Goal: Task Accomplishment & Management: Manage account settings

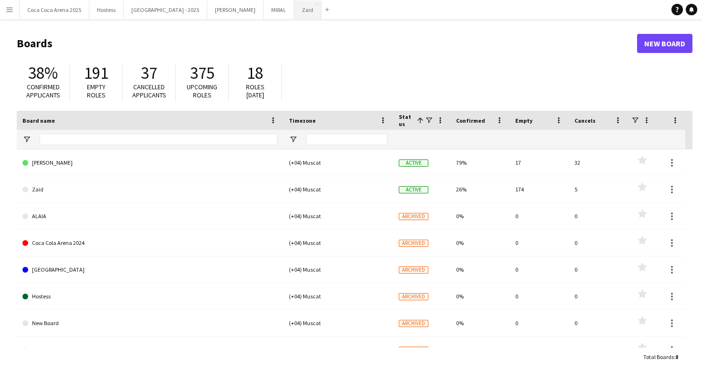
click at [294, 15] on button "Zaid Close" at bounding box center [307, 9] width 27 height 19
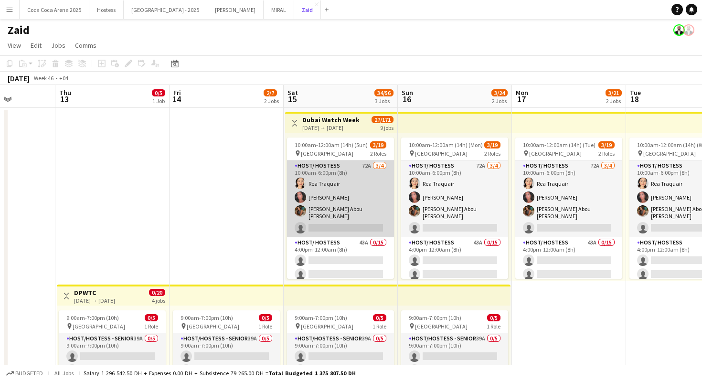
scroll to position [0, 296]
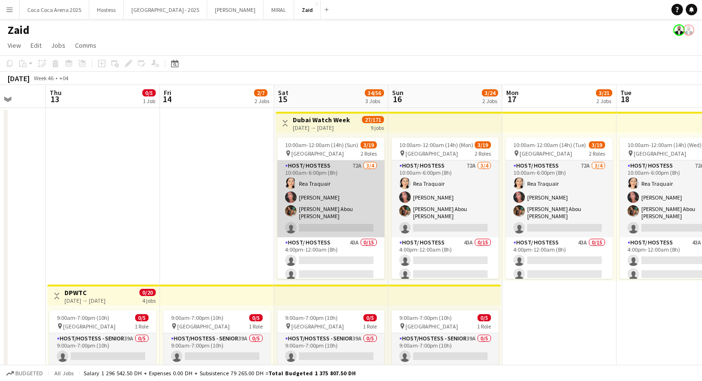
click at [345, 204] on app-card-role "Host/ Hostess 72A [DATE] 10:00am-6:00pm (8h) [PERSON_NAME] [PERSON_NAME] [PERSO…" at bounding box center [330, 198] width 107 height 77
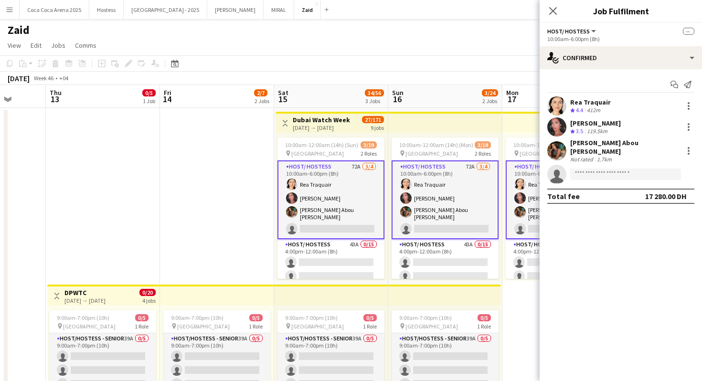
click at [569, 106] on div "Rea Traquair Crew rating 4.4 412m" at bounding box center [620, 105] width 162 height 19
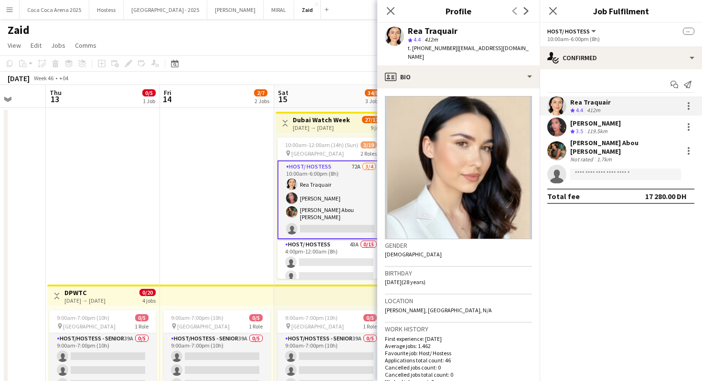
click at [576, 131] on span "3.5" at bounding box center [579, 130] width 7 height 7
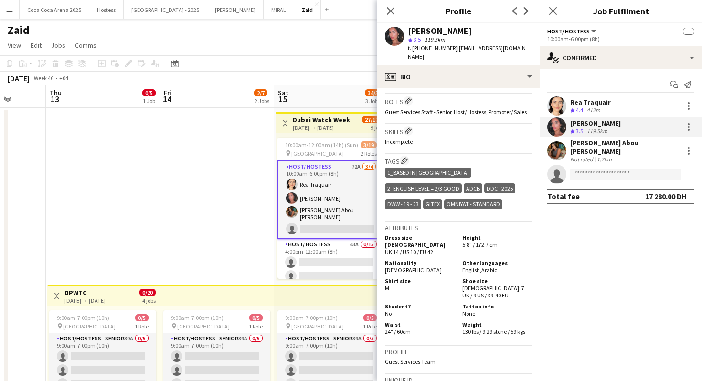
scroll to position [326, 0]
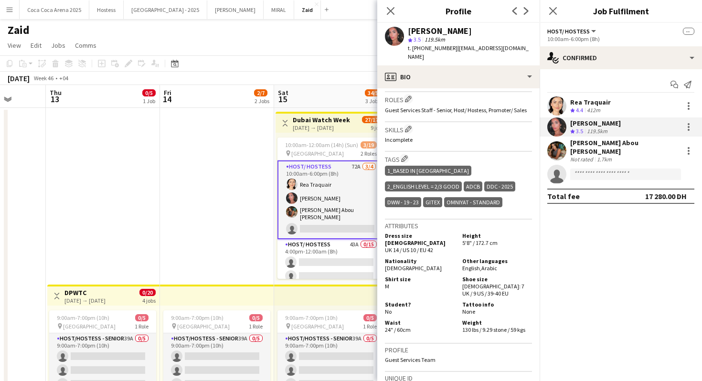
click at [572, 105] on div "Rea Traquair" at bounding box center [590, 102] width 41 height 9
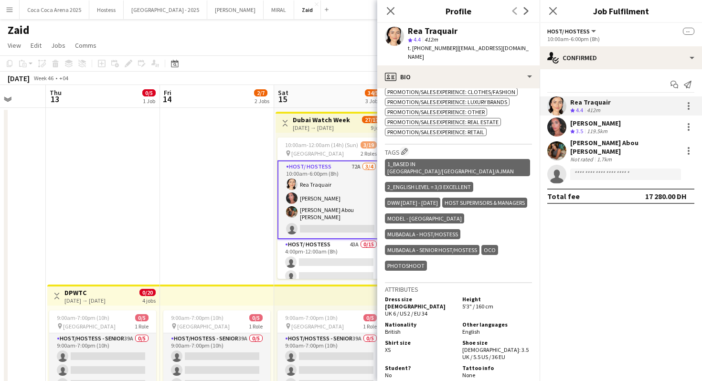
scroll to position [429, 0]
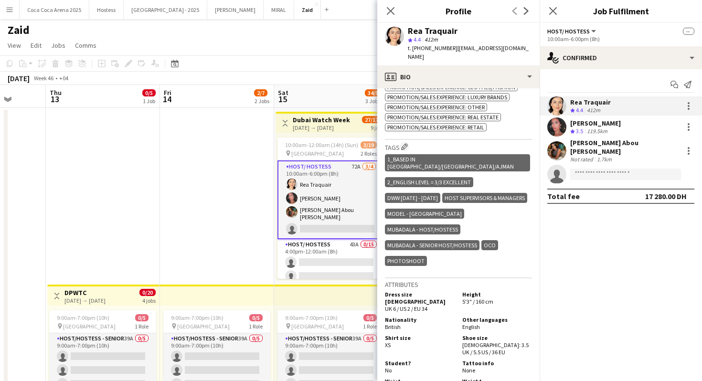
click at [646, 129] on div "[PERSON_NAME] Crew rating 3.5 119.5km" at bounding box center [620, 126] width 162 height 19
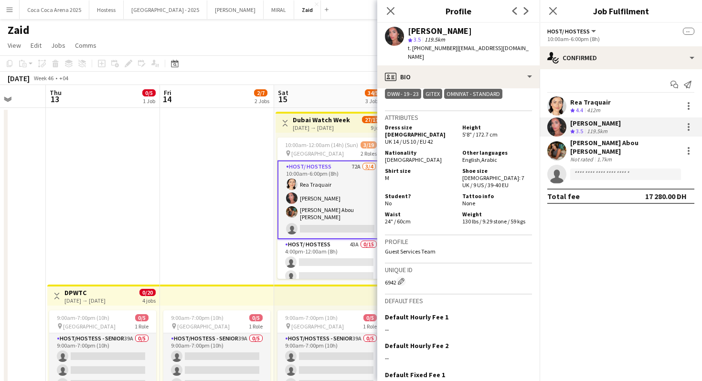
scroll to position [427, 0]
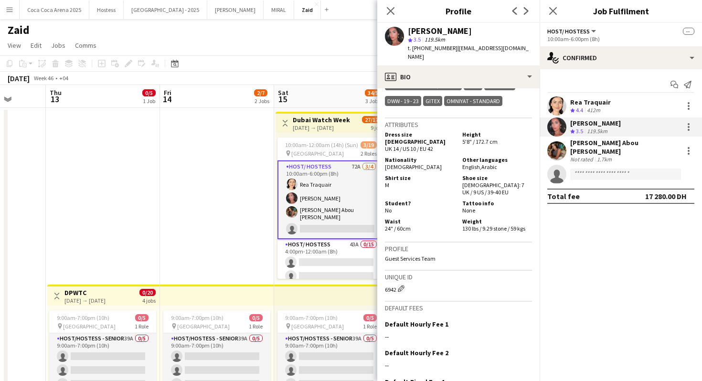
click at [588, 156] on div "Not rated" at bounding box center [582, 159] width 25 height 7
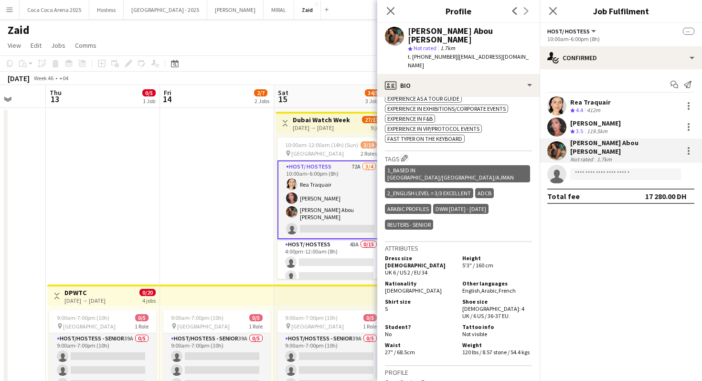
scroll to position [410, 0]
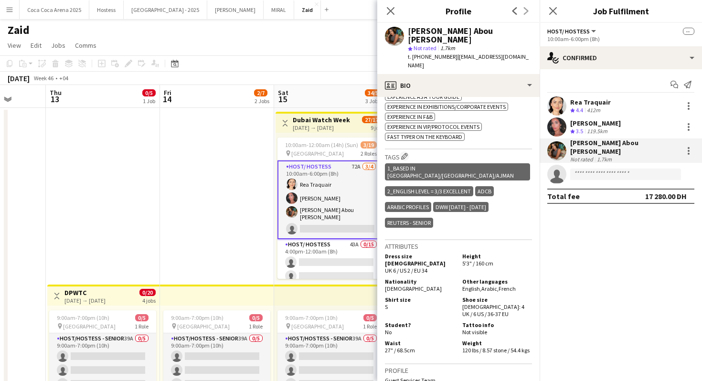
click at [593, 128] on div "119.5km" at bounding box center [597, 131] width 24 height 8
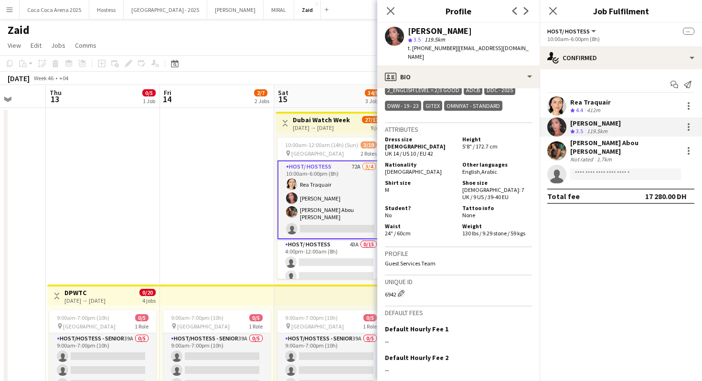
scroll to position [421, 0]
click at [623, 111] on div "Rea Traquair Crew rating 4.4 412m" at bounding box center [620, 105] width 162 height 19
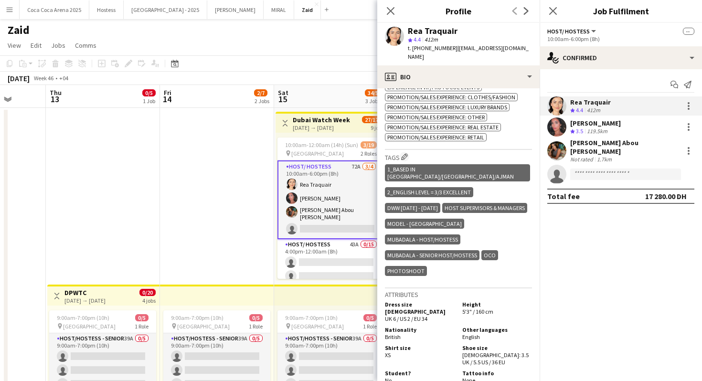
scroll to position [430, 0]
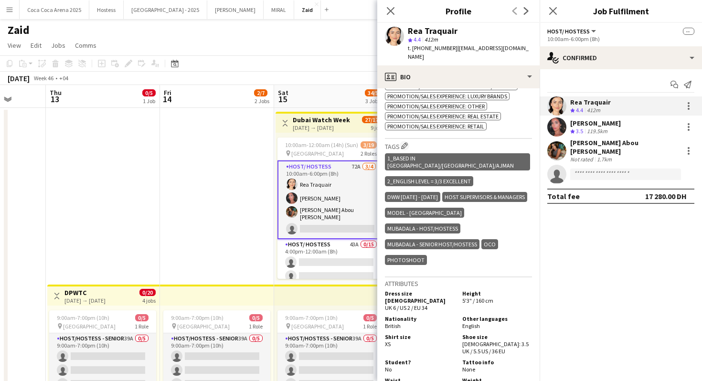
click at [586, 139] on div "[PERSON_NAME] [PERSON_NAME] Not rated 1.7km" at bounding box center [620, 150] width 162 height 24
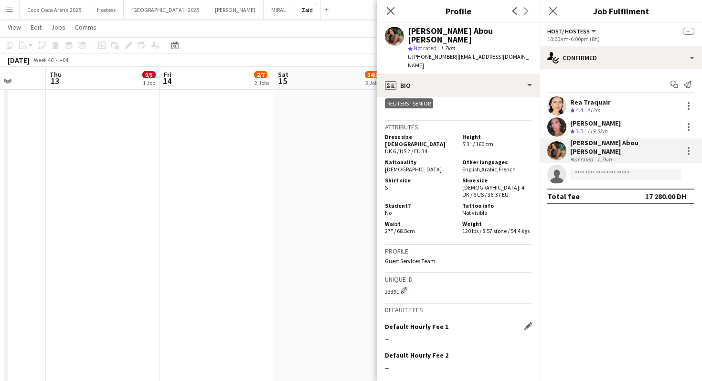
scroll to position [526, 0]
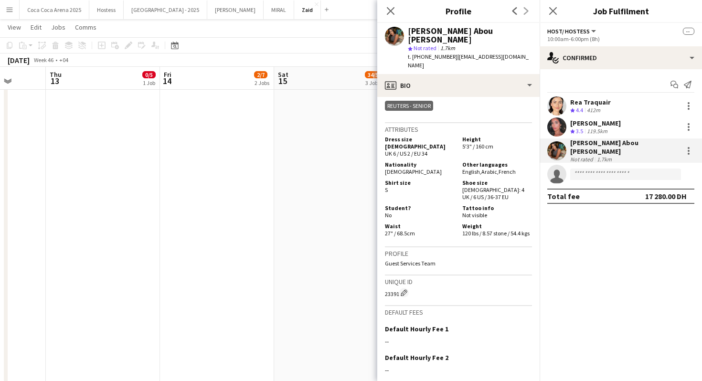
click at [7, 12] on app-icon "Menu" at bounding box center [10, 10] width 8 height 8
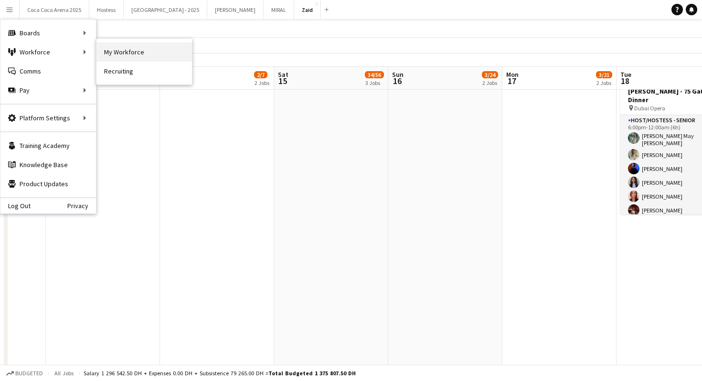
click at [119, 53] on link "My Workforce" at bounding box center [143, 51] width 95 height 19
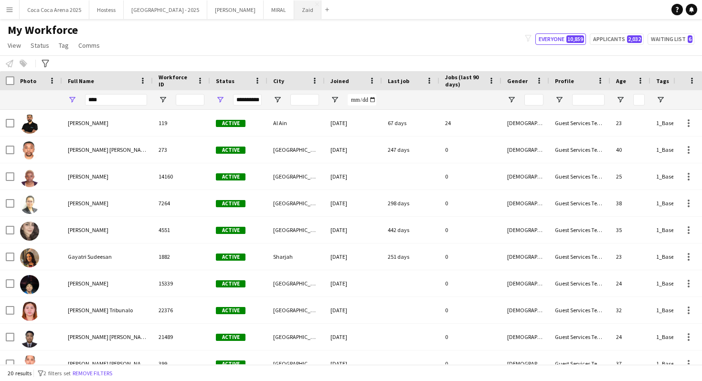
click at [294, 14] on button "Zaid Close" at bounding box center [307, 9] width 27 height 19
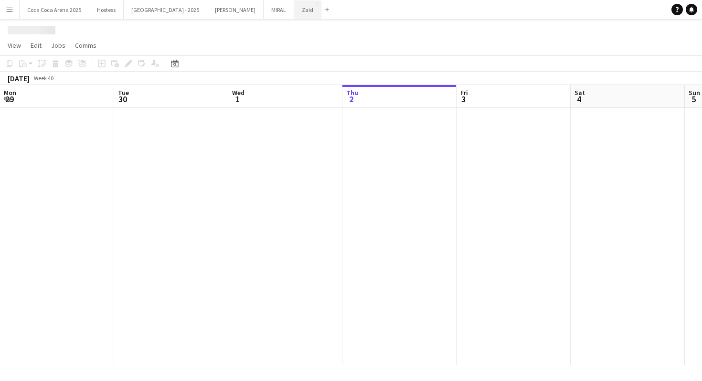
scroll to position [0, 228]
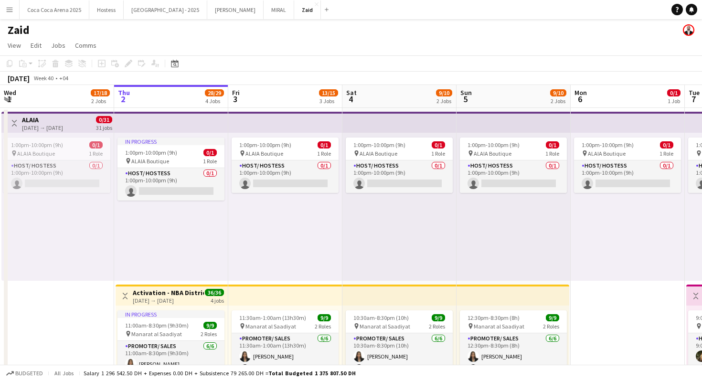
click at [11, 10] on app-icon "Menu" at bounding box center [10, 10] width 8 height 8
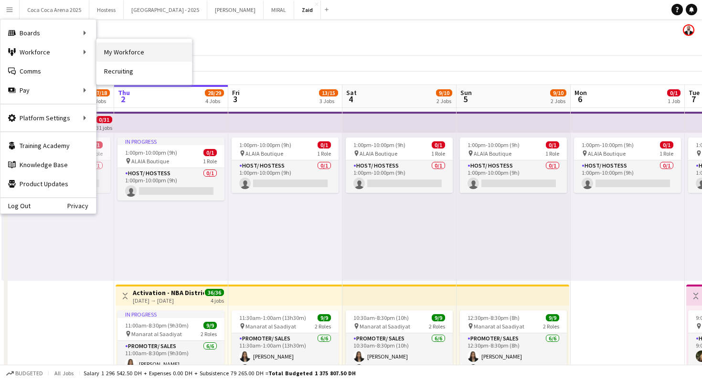
click at [110, 53] on link "My Workforce" at bounding box center [143, 51] width 95 height 19
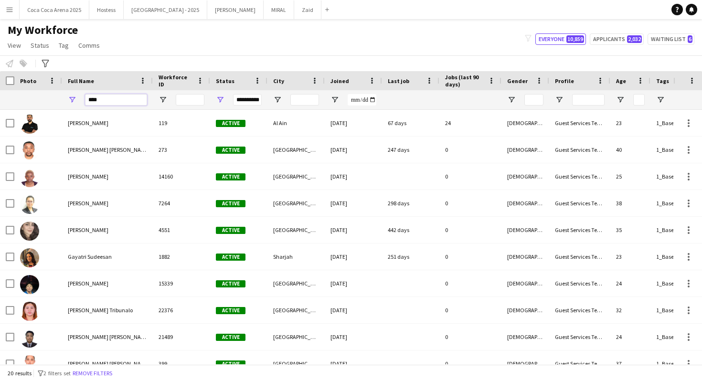
click at [108, 101] on input "****" at bounding box center [116, 99] width 62 height 11
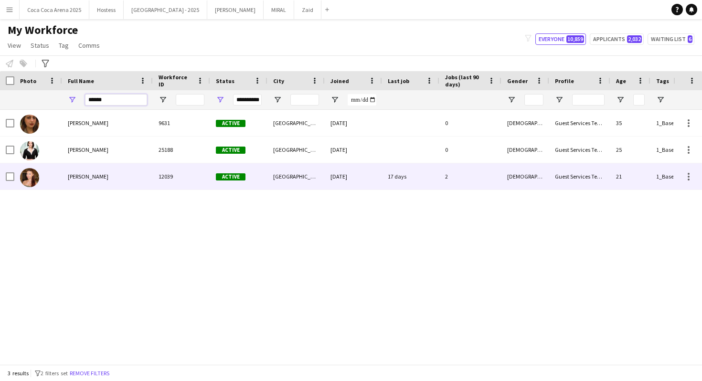
type input "******"
click at [132, 170] on div "[PERSON_NAME]" at bounding box center [107, 176] width 91 height 26
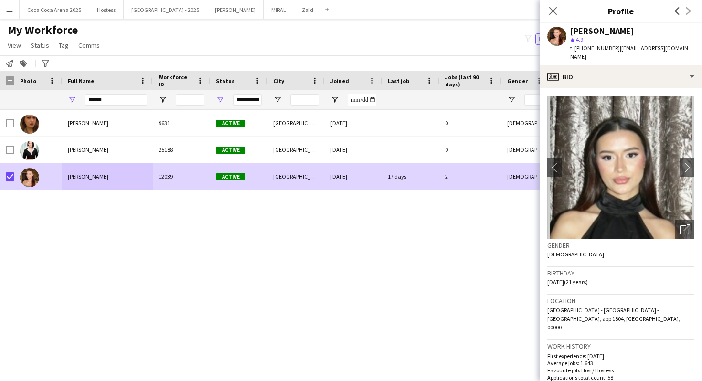
click at [71, 49] on app-page-menu "View Views Default view New view Update view Delete view Edit name Customise vi…" at bounding box center [54, 46] width 109 height 18
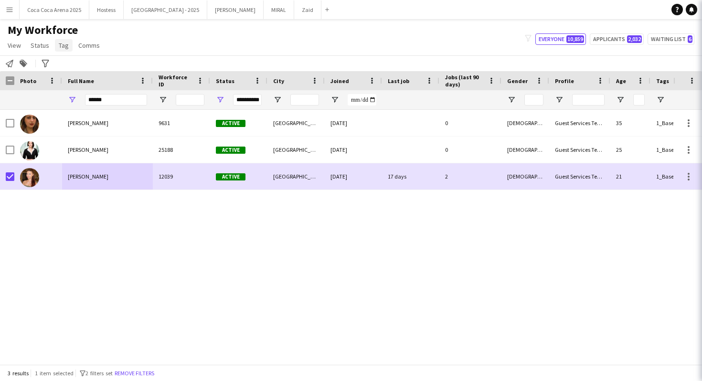
click at [66, 47] on span "Tag" at bounding box center [64, 45] width 10 height 9
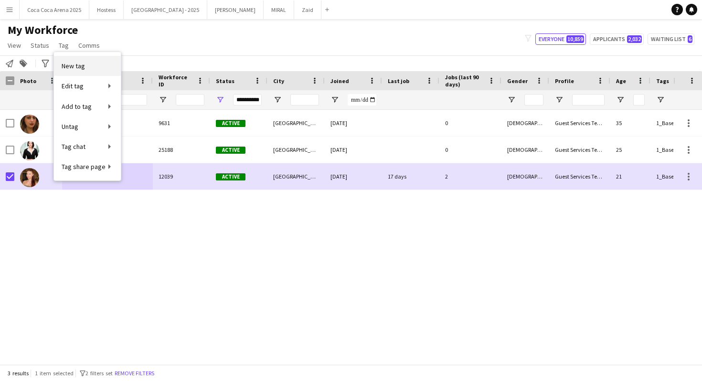
click at [80, 56] on link "New tag" at bounding box center [87, 66] width 67 height 20
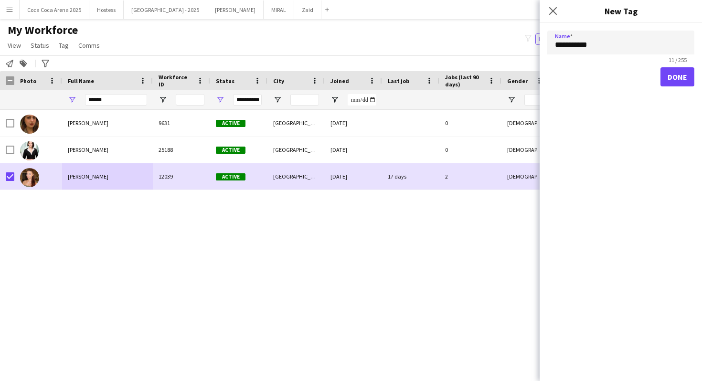
type input "**********"
click at [678, 77] on button "Done" at bounding box center [677, 76] width 34 height 19
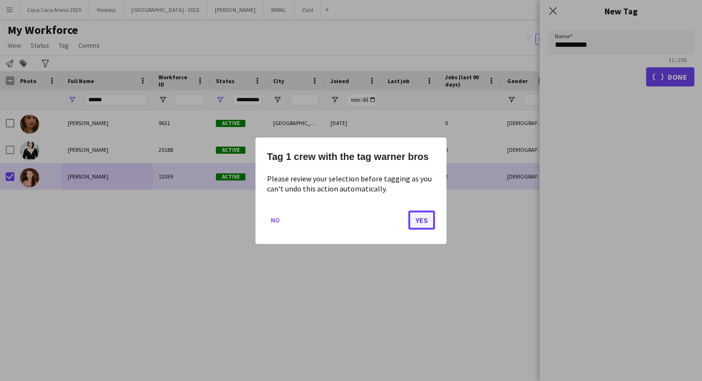
click at [428, 216] on button "Yes" at bounding box center [421, 219] width 27 height 19
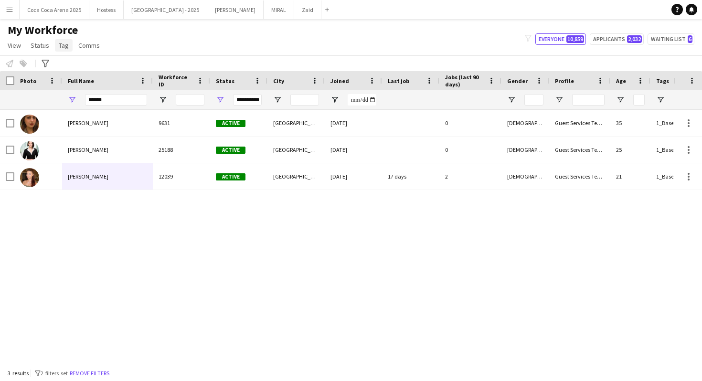
click at [63, 42] on span "Tag" at bounding box center [64, 45] width 10 height 9
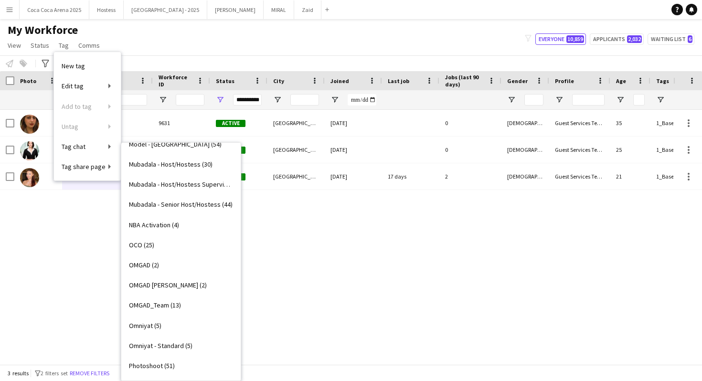
scroll to position [837, 0]
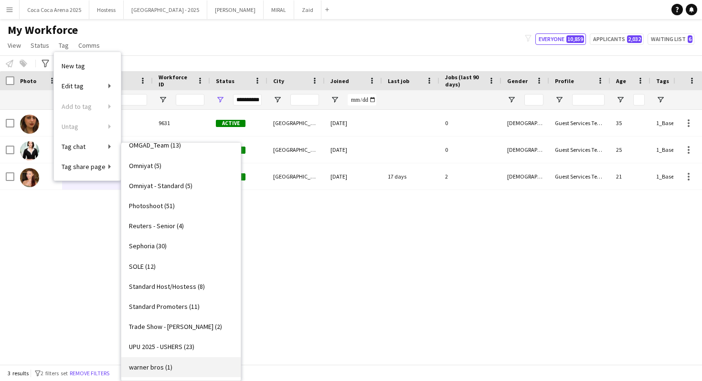
click at [201, 358] on link "warner bros (1)" at bounding box center [180, 367] width 119 height 20
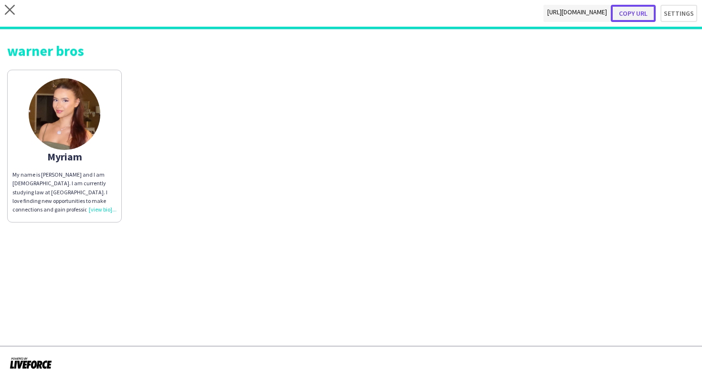
click at [648, 10] on button "Copy url" at bounding box center [632, 13] width 45 height 17
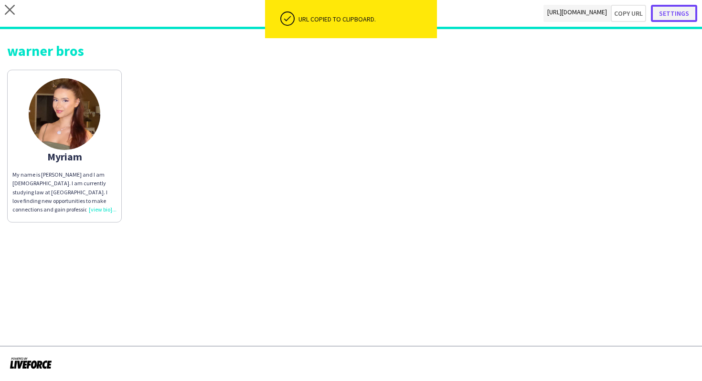
click at [681, 20] on button "Settings" at bounding box center [674, 13] width 46 height 17
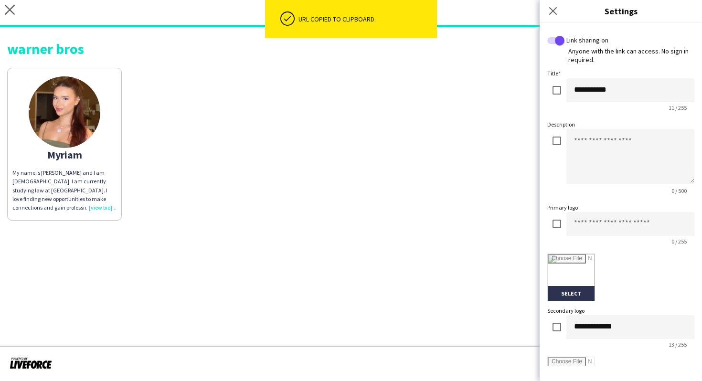
click at [551, 210] on label "Primary logo" at bounding box center [562, 207] width 31 height 7
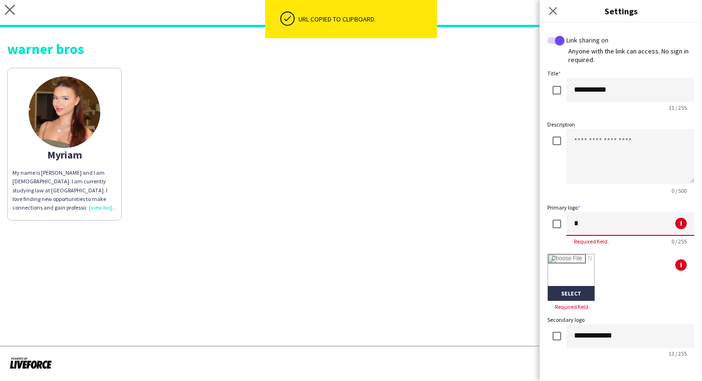
click at [578, 225] on input "*" at bounding box center [630, 224] width 128 height 24
type input "********"
click at [574, 262] on input "file" at bounding box center [570, 277] width 47 height 47
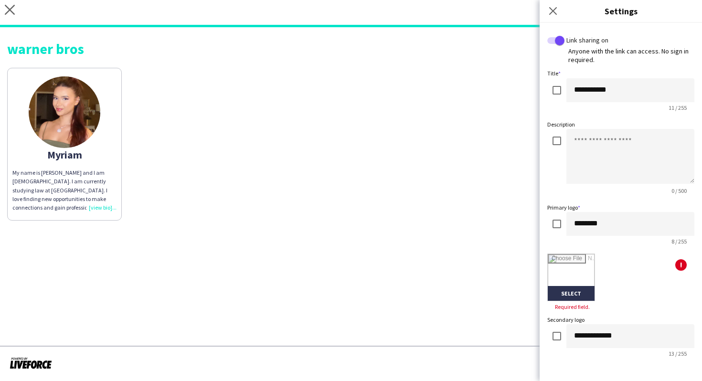
type input "**********"
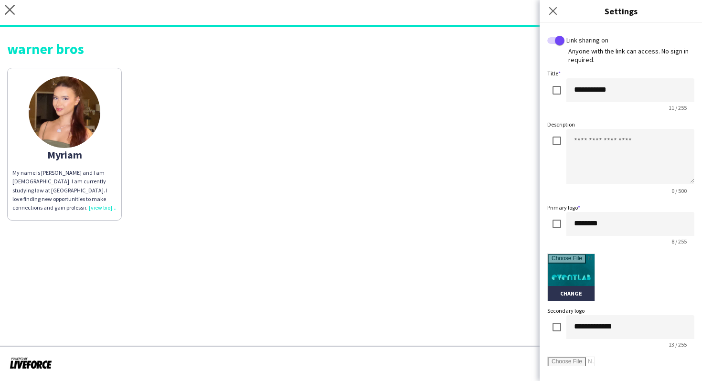
scroll to position [181, 0]
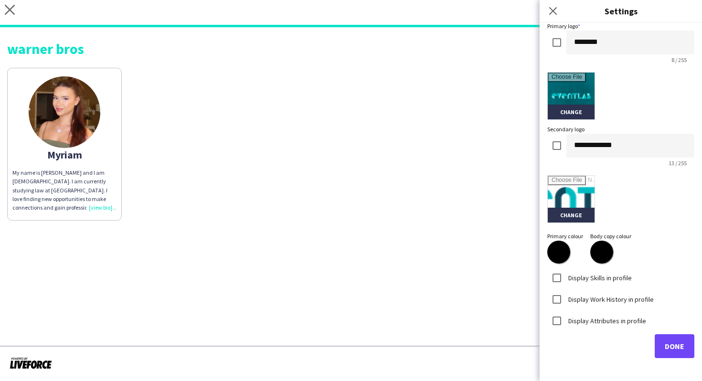
click at [598, 281] on label "Display Skills in profile" at bounding box center [598, 277] width 65 height 9
click at [600, 295] on label "Display Work History in profile" at bounding box center [609, 298] width 87 height 9
click at [600, 314] on div "Display Attributes in profile" at bounding box center [596, 320] width 99 height 19
click at [600, 320] on label "Display Attributes in profile" at bounding box center [606, 320] width 80 height 9
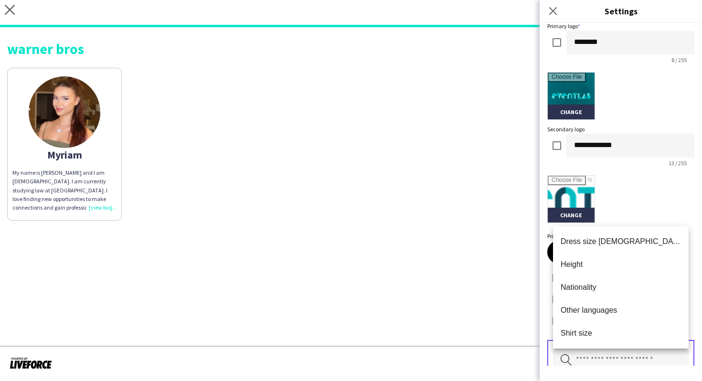
click at [624, 354] on input "text" at bounding box center [621, 360] width 136 height 24
click at [610, 260] on span "Height" at bounding box center [620, 264] width 120 height 9
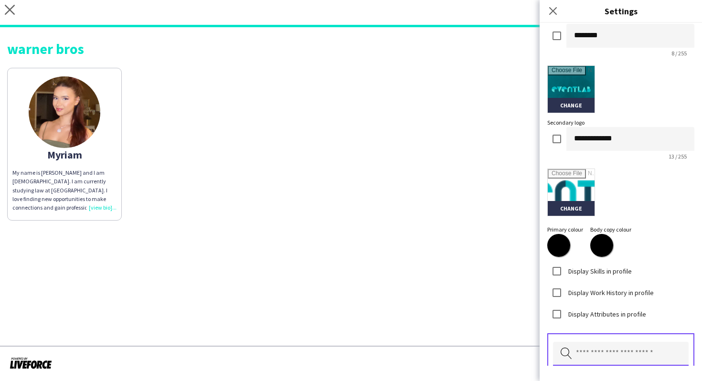
click at [618, 343] on input "text" at bounding box center [621, 354] width 136 height 24
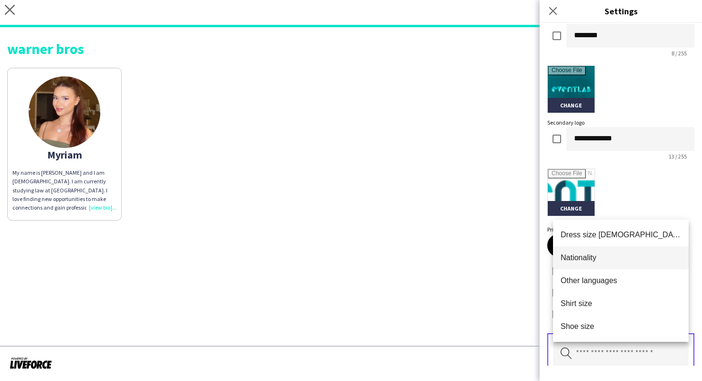
click at [618, 268] on mat-option "Nationality" at bounding box center [621, 257] width 136 height 23
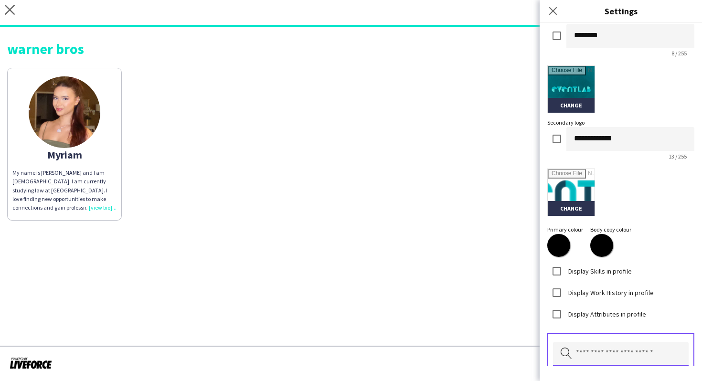
click at [620, 343] on input "text" at bounding box center [621, 354] width 136 height 24
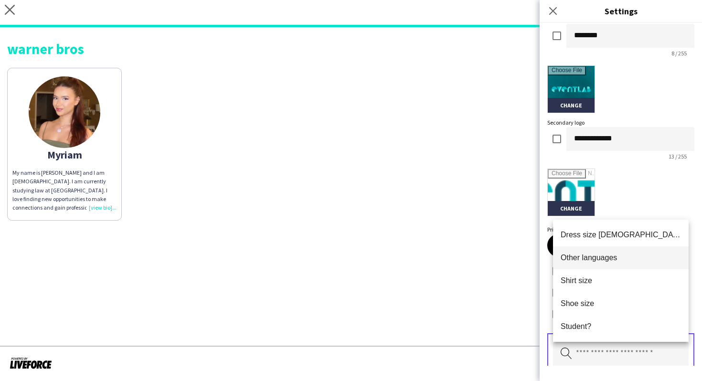
click at [612, 254] on span "Other languages" at bounding box center [620, 257] width 120 height 9
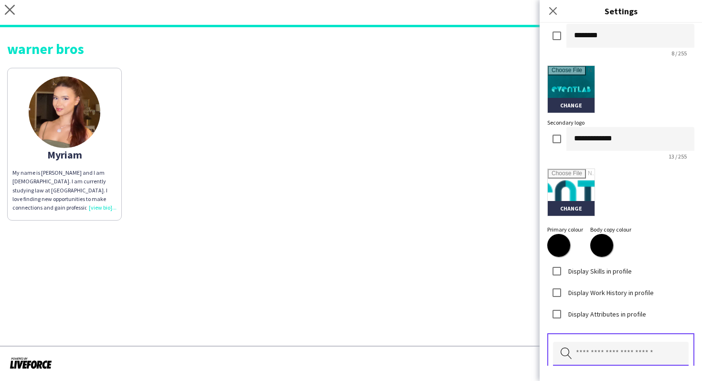
scroll to position [272, 0]
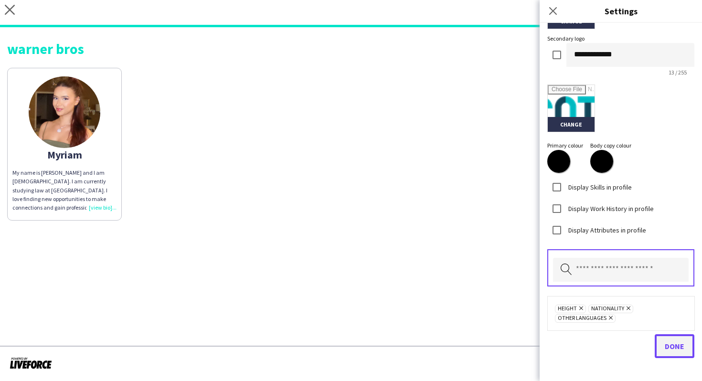
click at [677, 341] on span "Done" at bounding box center [674, 346] width 20 height 10
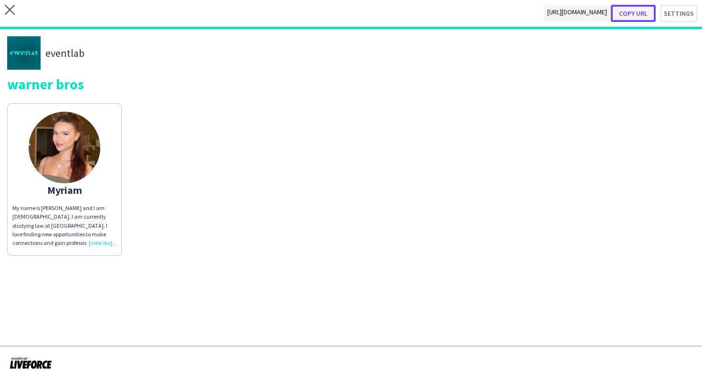
click at [639, 11] on button "Copy url" at bounding box center [632, 13] width 45 height 17
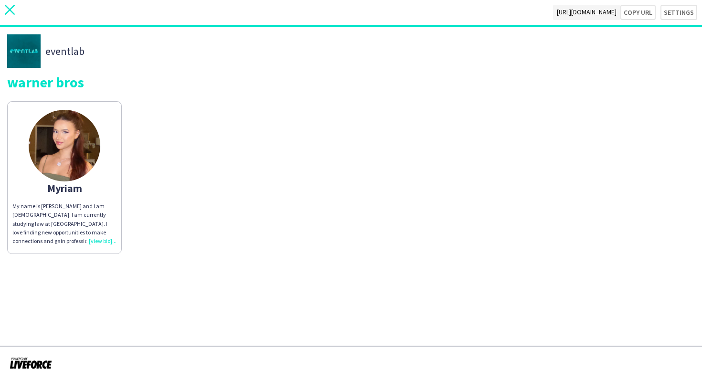
click at [9, 17] on app-icon "close" at bounding box center [10, 12] width 10 height 15
